Goal: Book appointment/travel/reservation

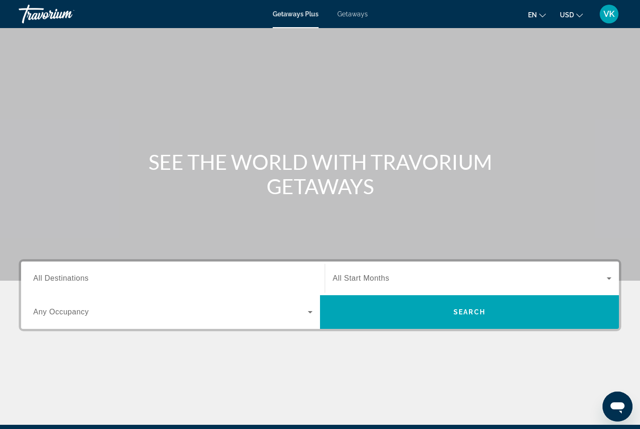
click at [354, 17] on span "Getaways" at bounding box center [352, 13] width 30 height 7
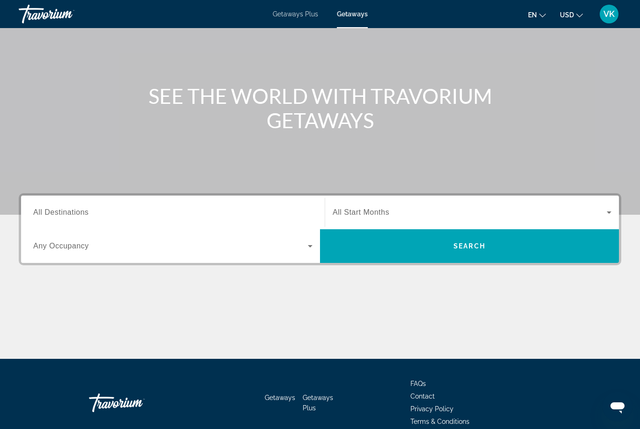
scroll to position [71, 0]
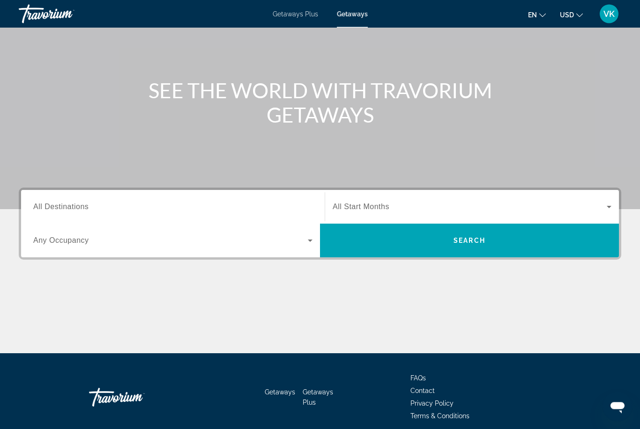
click at [34, 205] on span "All Destinations" at bounding box center [60, 207] width 55 height 8
click at [34, 205] on input "Destination All Destinations" at bounding box center [172, 207] width 279 height 11
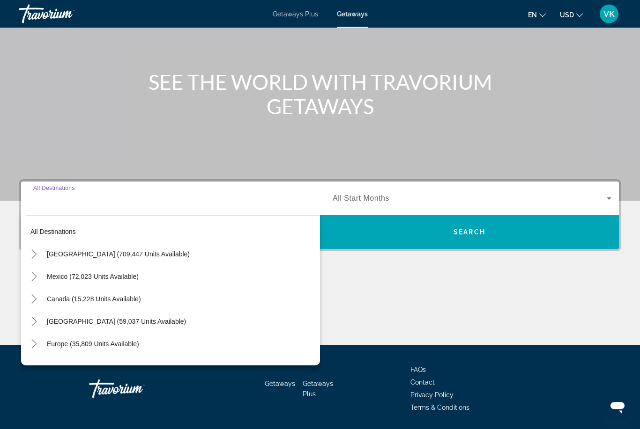
click at [45, 247] on span "Search widget" at bounding box center [181, 255] width 278 height 22
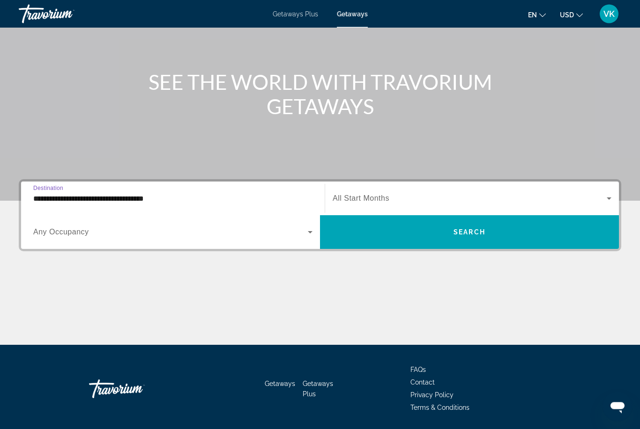
scroll to position [80, 0]
click at [42, 195] on input "**********" at bounding box center [172, 198] width 279 height 11
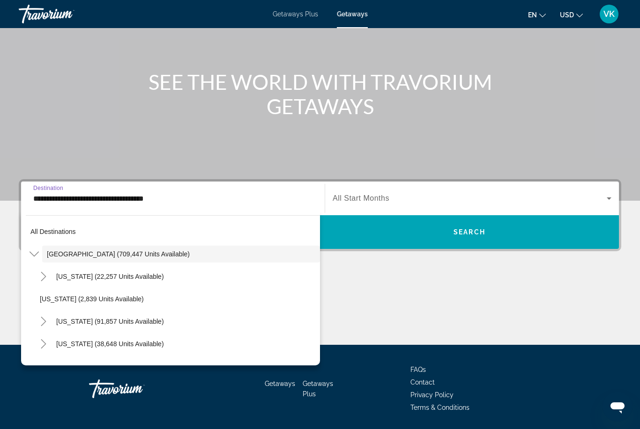
click at [144, 324] on span "[US_STATE] (91,857 units available)" at bounding box center [110, 321] width 108 height 7
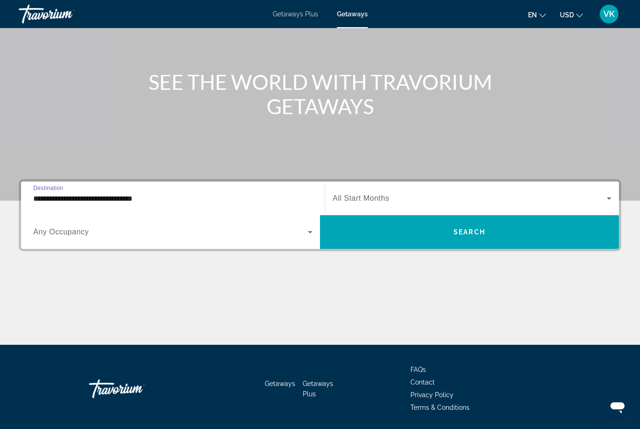
click at [38, 195] on input "**********" at bounding box center [172, 198] width 279 height 11
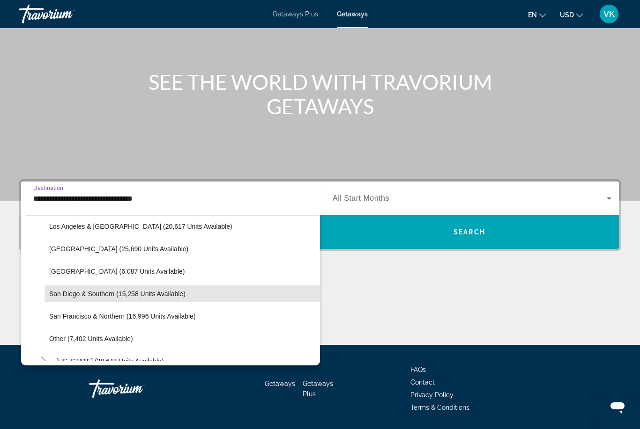
scroll to position [116, 0]
click at [170, 298] on span "San Diego & Southern (15,258 units available)" at bounding box center [117, 295] width 136 height 7
type input "**********"
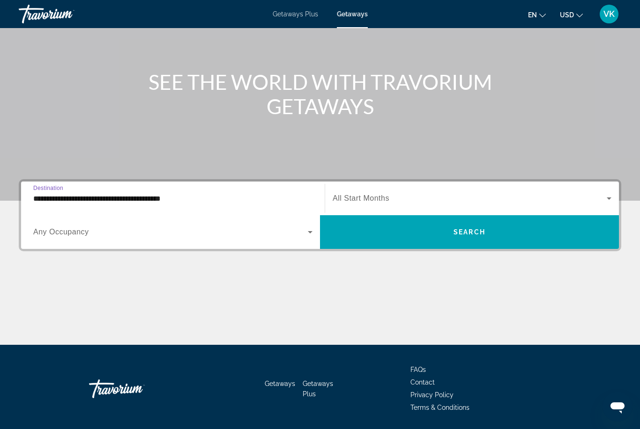
click at [617, 196] on div "Start Month All Start Months" at bounding box center [472, 198] width 294 height 26
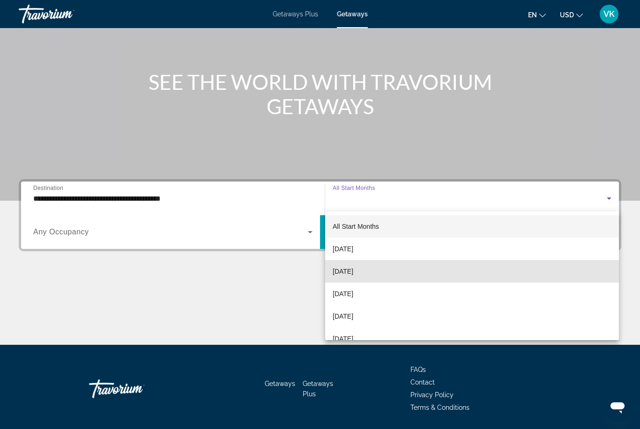
click at [353, 266] on span "[DATE]" at bounding box center [343, 271] width 21 height 11
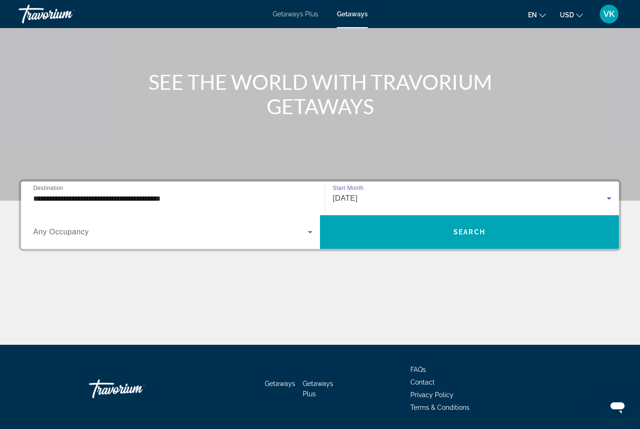
click at [467, 234] on span "Search" at bounding box center [469, 232] width 32 height 7
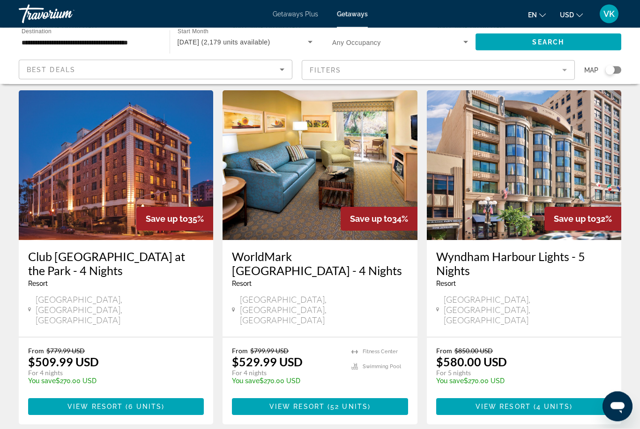
scroll to position [1090, 0]
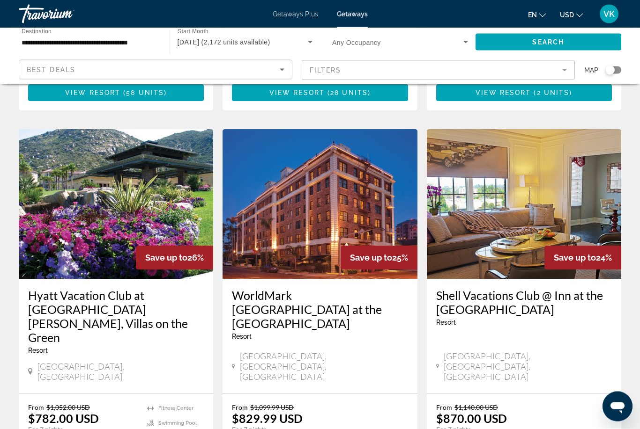
scroll to position [1066, 0]
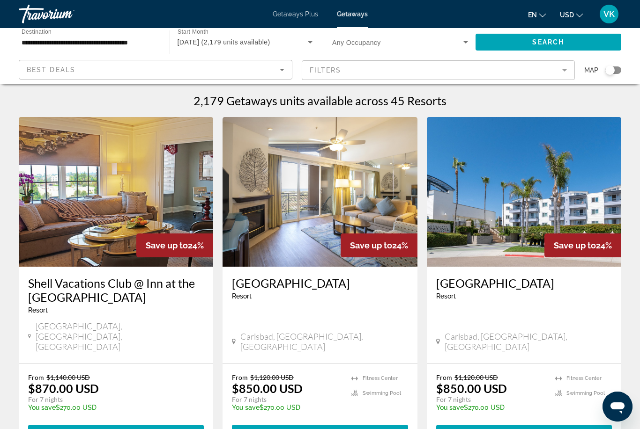
click at [289, 240] on img "Main content" at bounding box center [319, 192] width 194 height 150
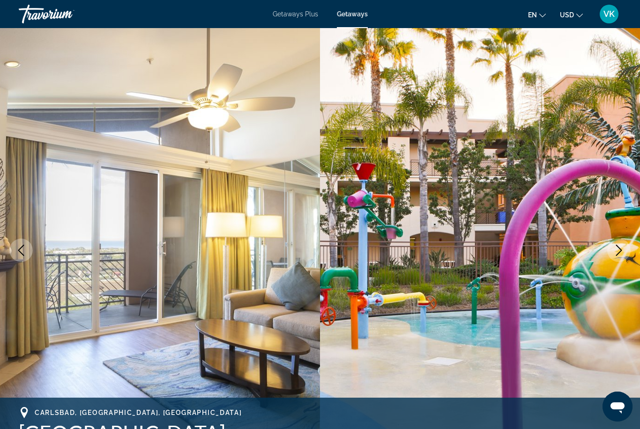
click at [600, 252] on img "Main content" at bounding box center [480, 250] width 320 height 445
click at [614, 248] on icon "Next image" at bounding box center [618, 250] width 11 height 11
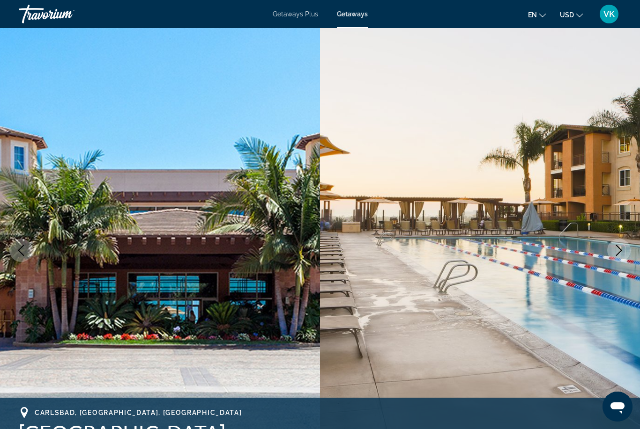
click at [626, 247] on button "Next image" at bounding box center [618, 250] width 23 height 23
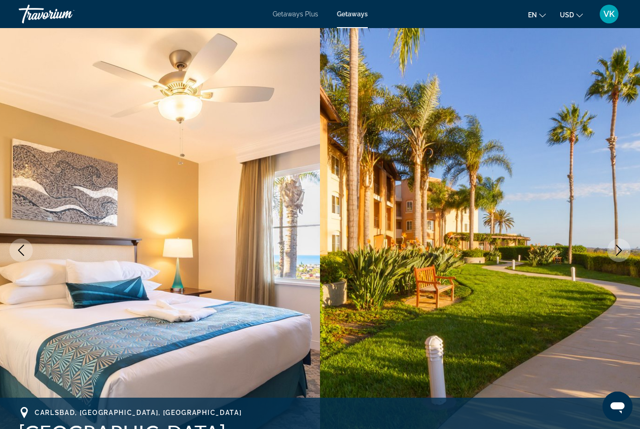
click at [620, 252] on icon "Next image" at bounding box center [619, 250] width 6 height 11
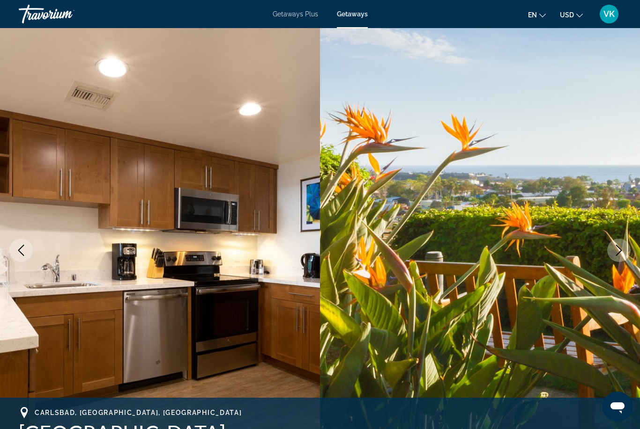
click at [619, 249] on icon "Next image" at bounding box center [618, 250] width 11 height 11
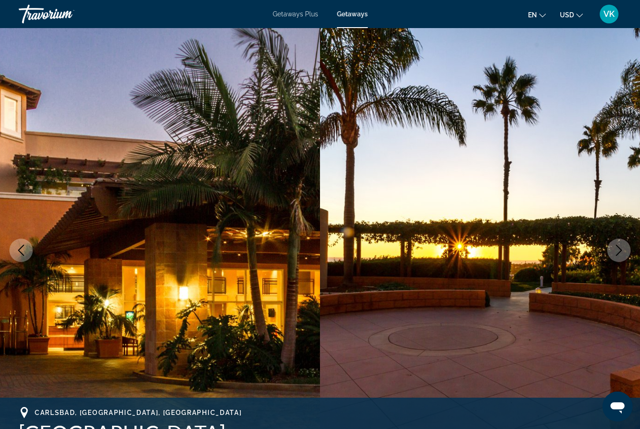
click at [621, 252] on icon "Next image" at bounding box center [618, 250] width 11 height 11
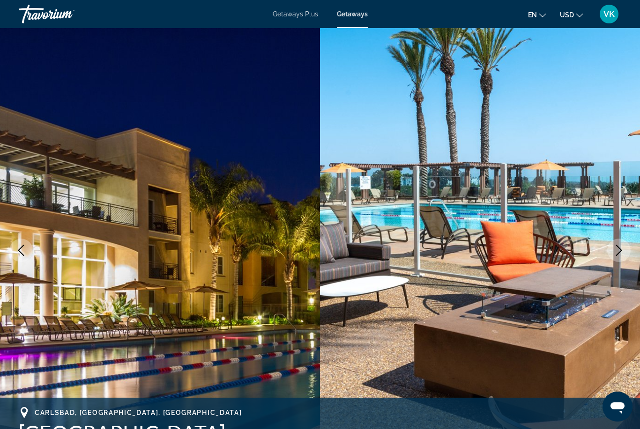
click at [620, 253] on icon "Next image" at bounding box center [618, 250] width 11 height 11
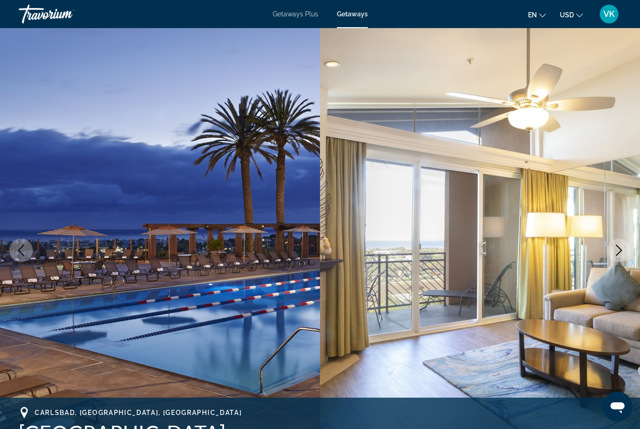
click at [621, 251] on icon "Next image" at bounding box center [619, 250] width 6 height 11
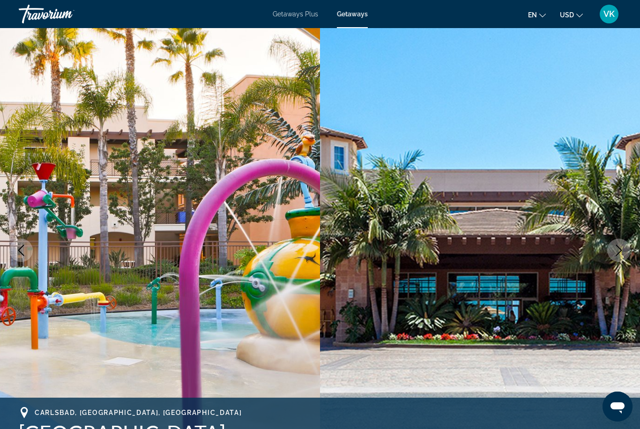
click at [618, 257] on button "Next image" at bounding box center [618, 250] width 23 height 23
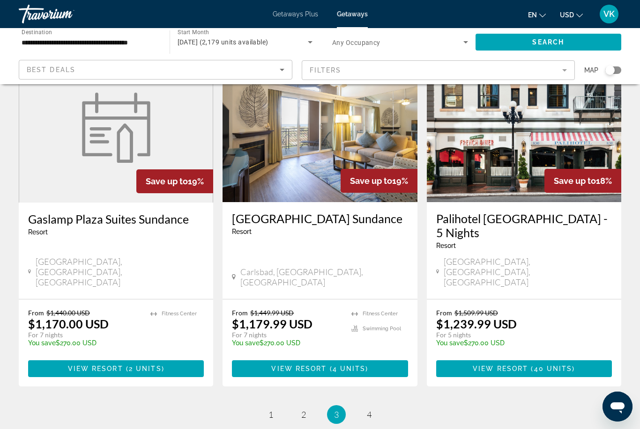
scroll to position [1140, 0]
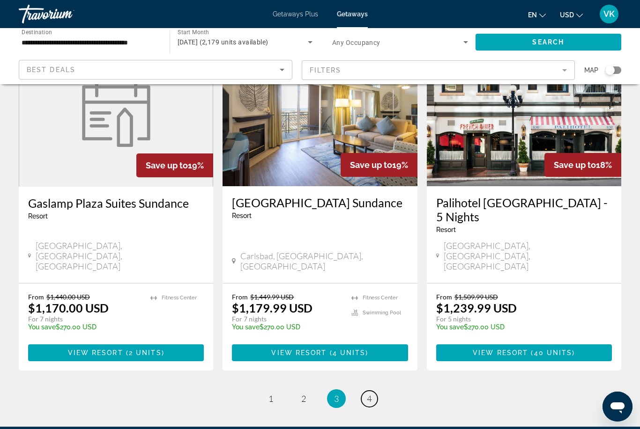
click at [367, 391] on link "page 4" at bounding box center [369, 399] width 16 height 16
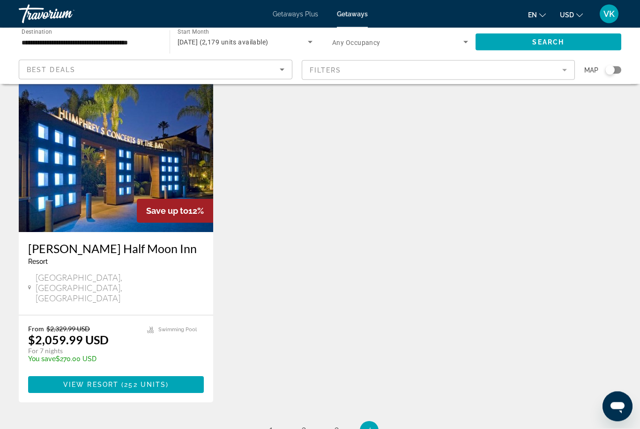
scroll to position [1126, 0]
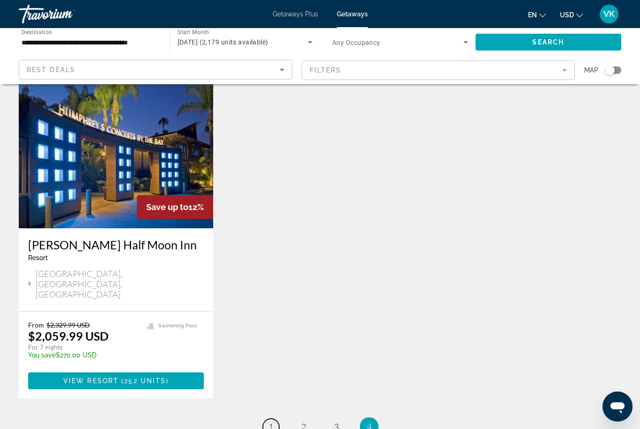
click at [276, 419] on link "page 1" at bounding box center [271, 427] width 16 height 16
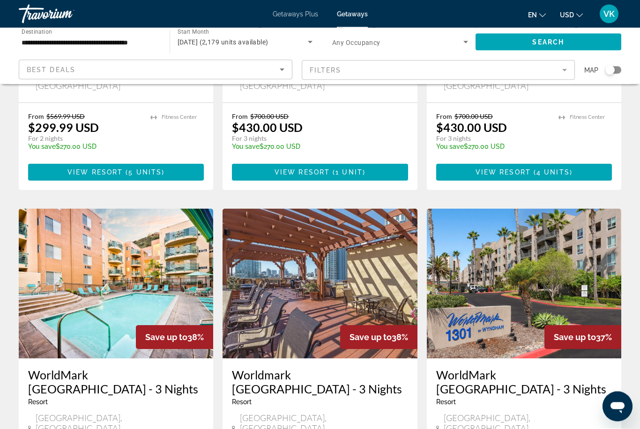
scroll to position [617, 0]
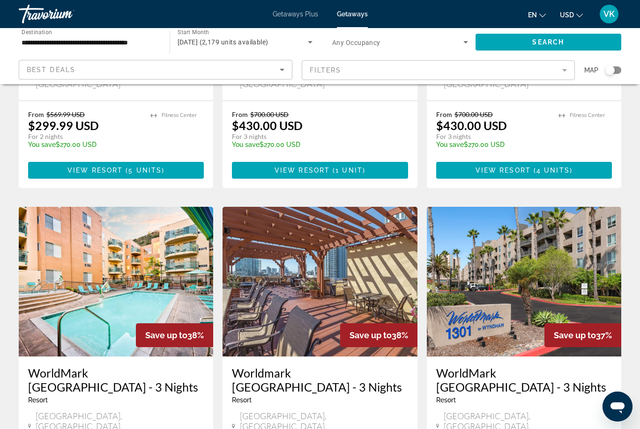
click at [487, 309] on img "Main content" at bounding box center [524, 282] width 194 height 150
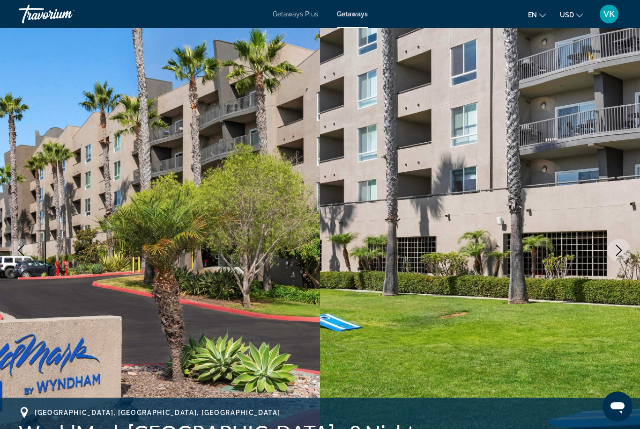
click at [627, 246] on button "Next image" at bounding box center [618, 250] width 23 height 23
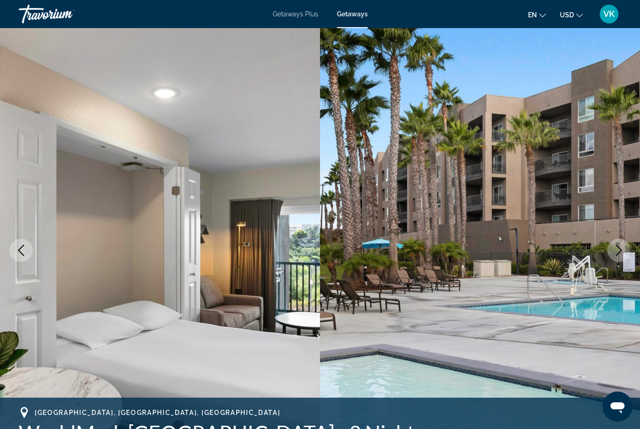
click at [620, 250] on icon "Next image" at bounding box center [618, 250] width 11 height 11
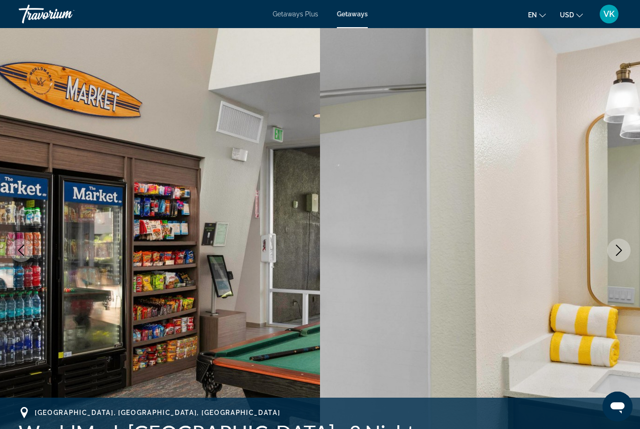
click at [623, 248] on icon "Next image" at bounding box center [618, 250] width 11 height 11
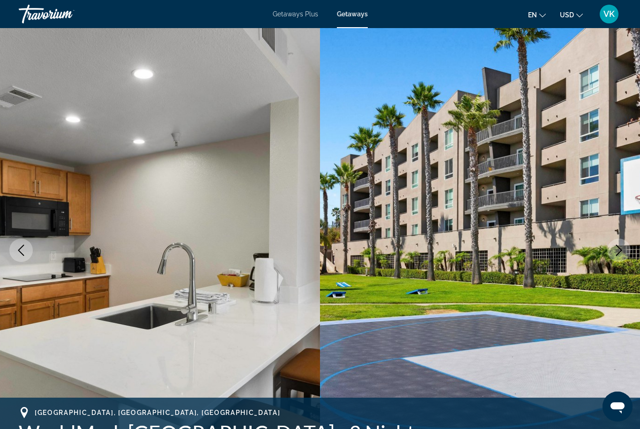
click at [625, 249] on button "Next image" at bounding box center [618, 250] width 23 height 23
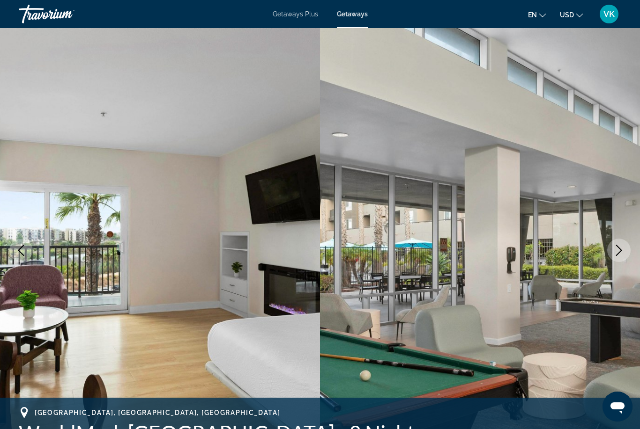
click at [624, 252] on icon "Next image" at bounding box center [618, 250] width 11 height 11
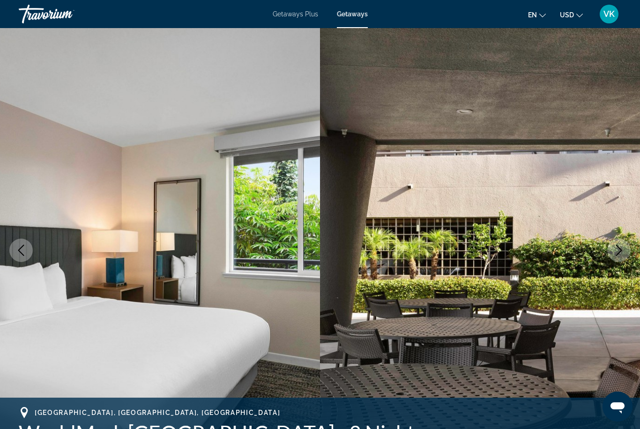
click at [623, 248] on icon "Next image" at bounding box center [618, 250] width 11 height 11
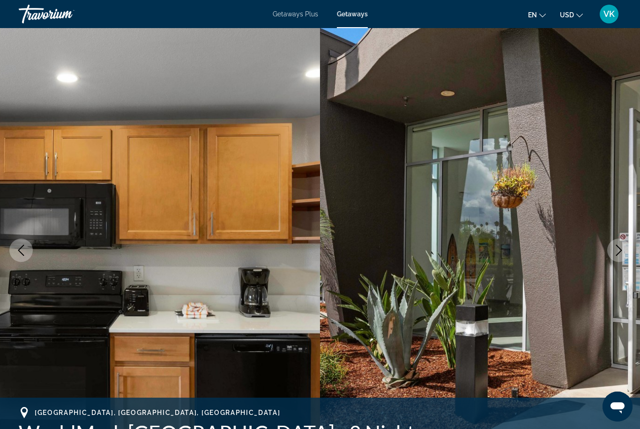
click at [626, 246] on button "Next image" at bounding box center [618, 250] width 23 height 23
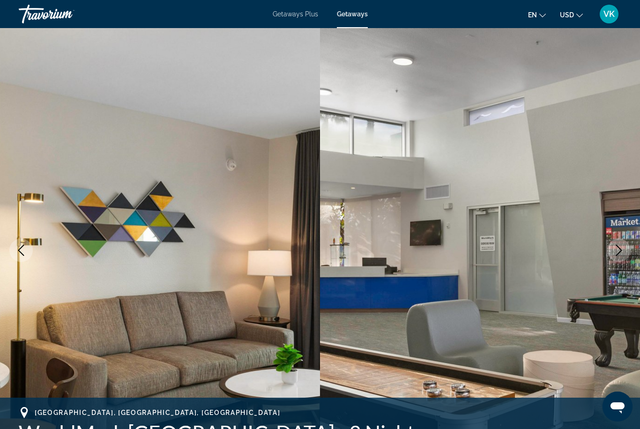
click at [628, 244] on button "Next image" at bounding box center [618, 250] width 23 height 23
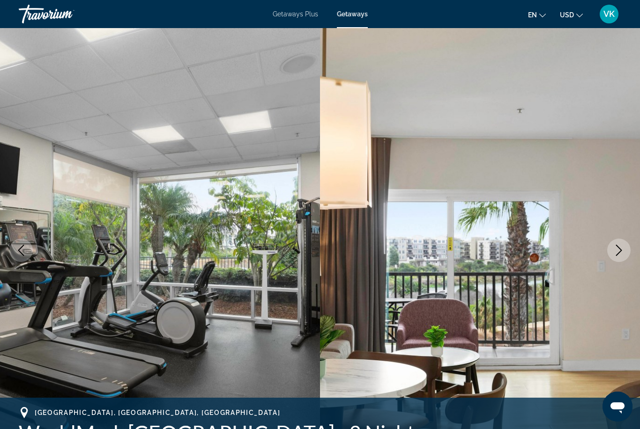
click at [626, 249] on button "Next image" at bounding box center [618, 250] width 23 height 23
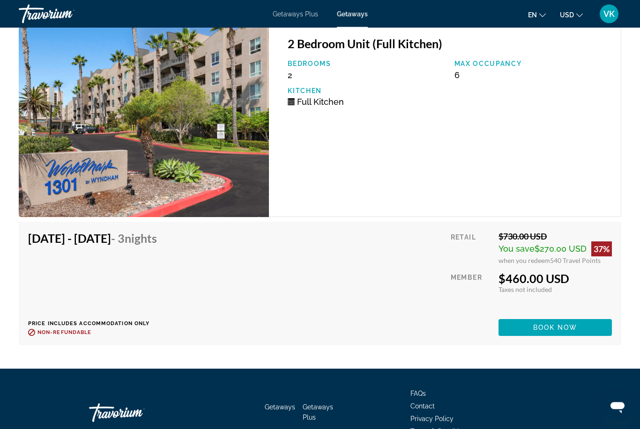
scroll to position [1819, 0]
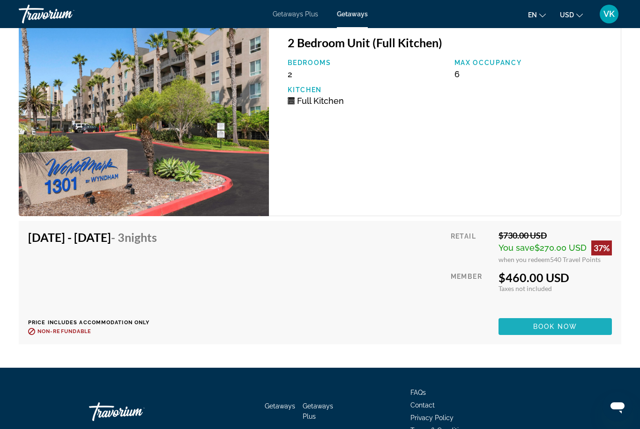
click at [560, 326] on span "Book now" at bounding box center [555, 326] width 44 height 7
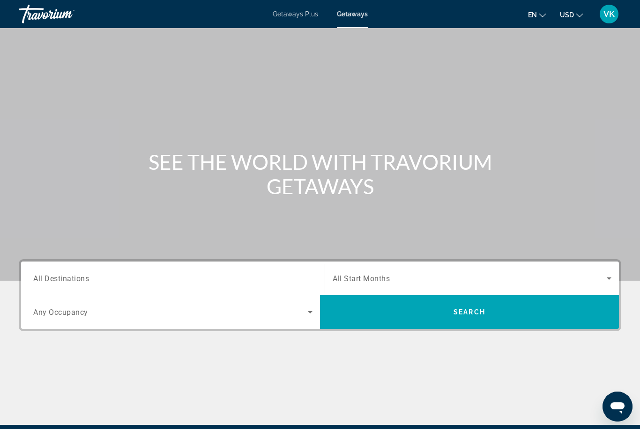
click at [42, 274] on input "Destination All Destinations" at bounding box center [172, 279] width 279 height 11
